Goal: Information Seeking & Learning: Find specific fact

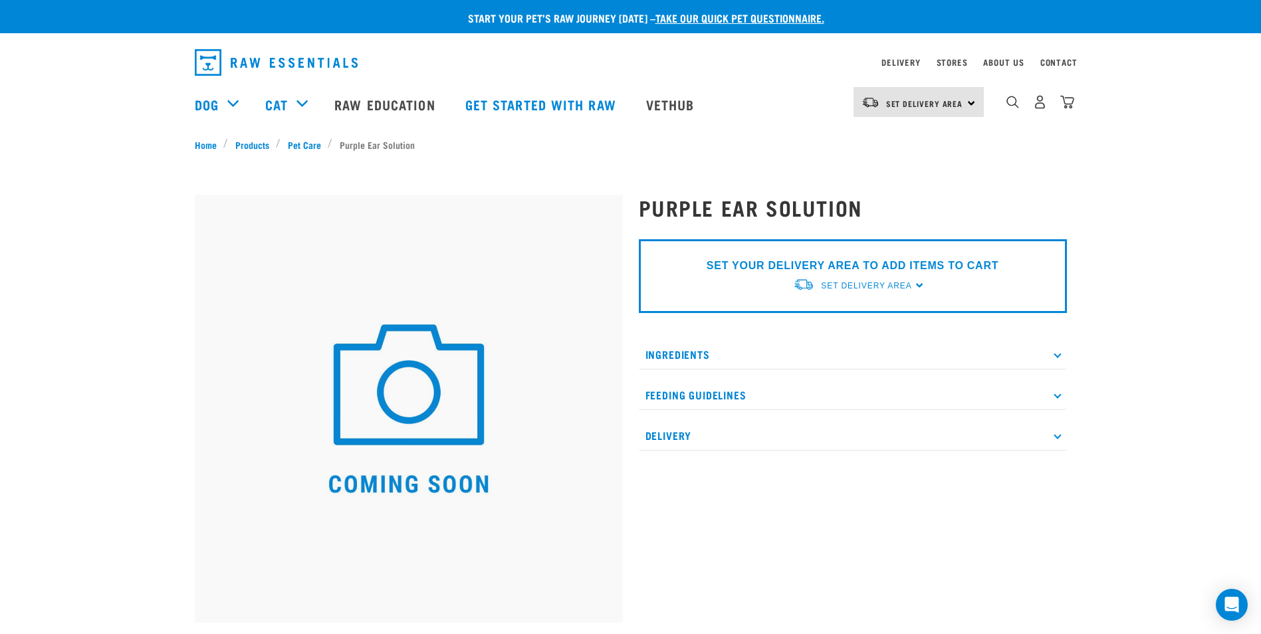
click at [680, 350] on p "Ingredients" at bounding box center [853, 355] width 428 height 30
click at [696, 360] on p "Ingredients" at bounding box center [853, 355] width 428 height 30
click at [752, 355] on p "Ingredients" at bounding box center [853, 355] width 428 height 30
click at [697, 421] on p "Feeding Guidelines" at bounding box center [853, 426] width 428 height 30
click at [726, 479] on p "Delivery" at bounding box center [853, 483] width 428 height 30
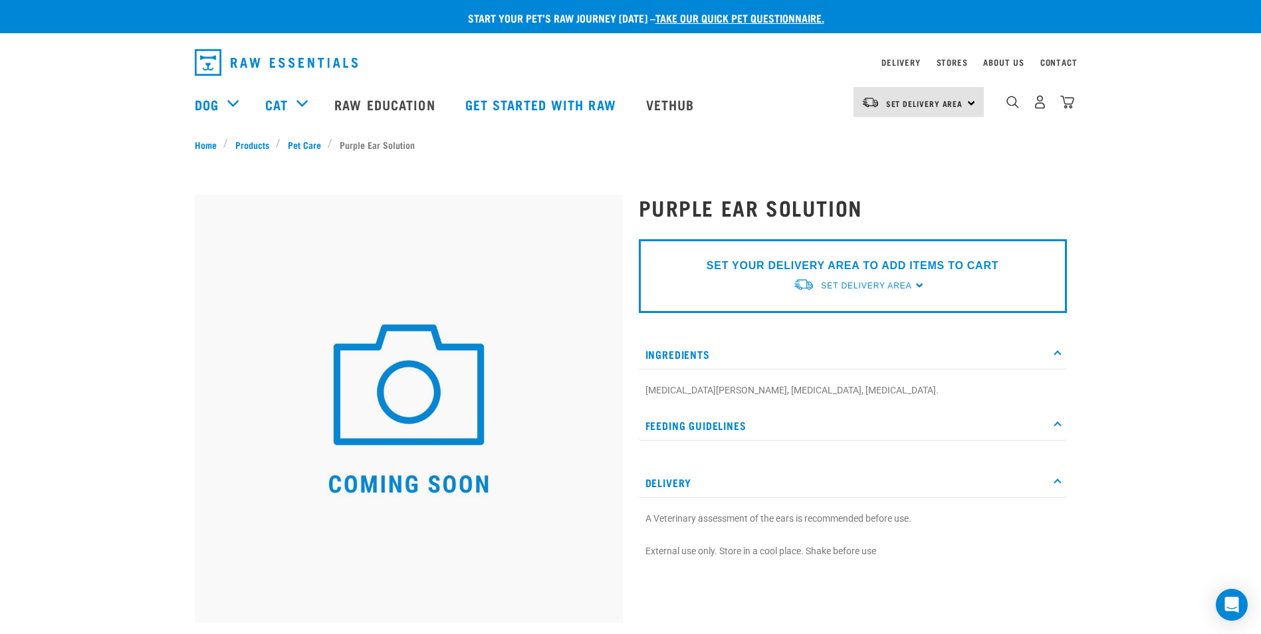
click at [354, 183] on div at bounding box center [409, 477] width 444 height 601
drag, startPoint x: 643, startPoint y: 390, endPoint x: 823, endPoint y: 393, distance: 180.1
click at [823, 393] on div "[MEDICAL_DATA][PERSON_NAME], [MEDICAL_DATA], [MEDICAL_DATA]." at bounding box center [853, 390] width 428 height 27
copy p "[MEDICAL_DATA][PERSON_NAME], [MEDICAL_DATA], [MEDICAL_DATA]."
click at [1007, 165] on div "Start your pet’s raw journey [DATE] – take our quick pet questionnaire. Deliver…" at bounding box center [630, 424] width 1261 height 849
